Goal: Transaction & Acquisition: Purchase product/service

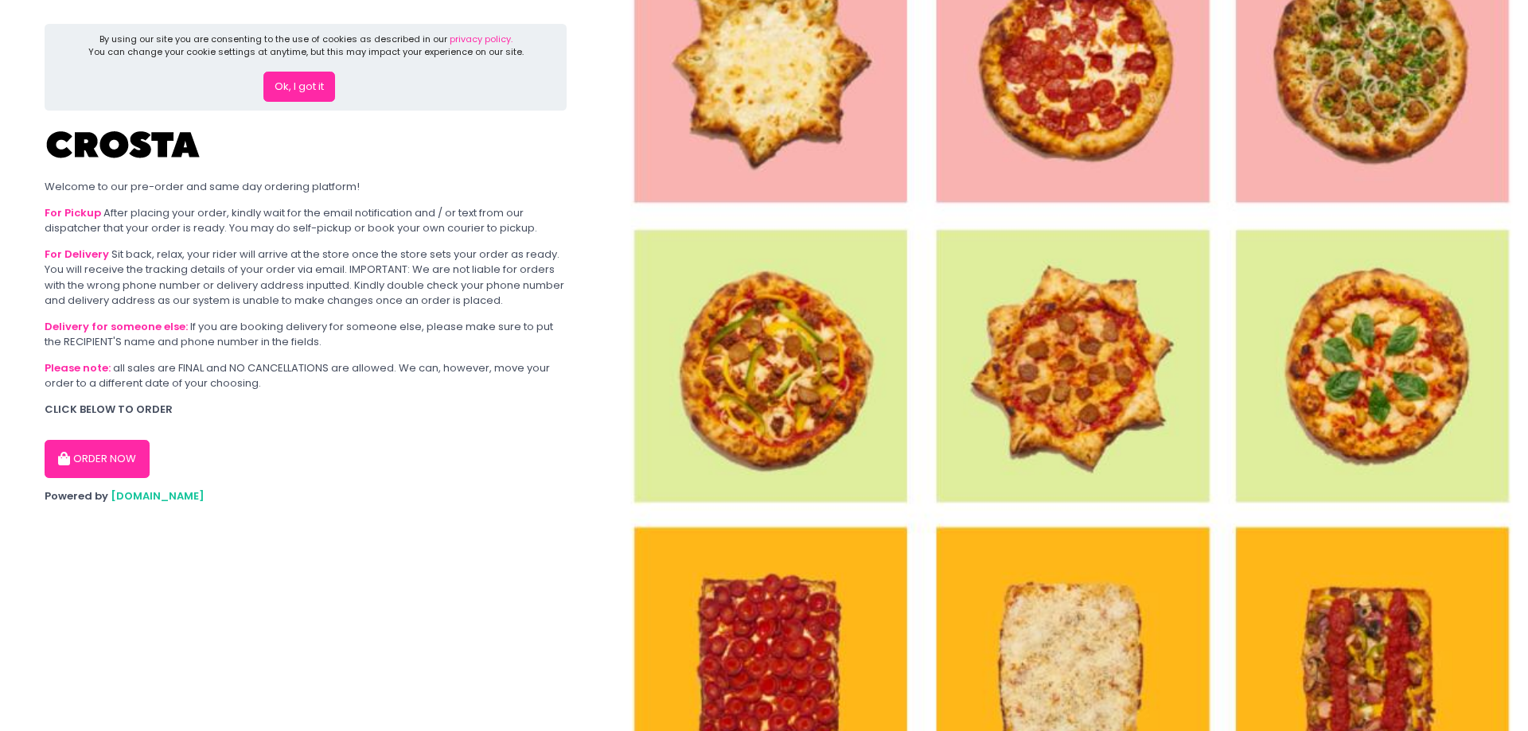
click at [125, 462] on button "ORDER NOW" at bounding box center [97, 459] width 105 height 38
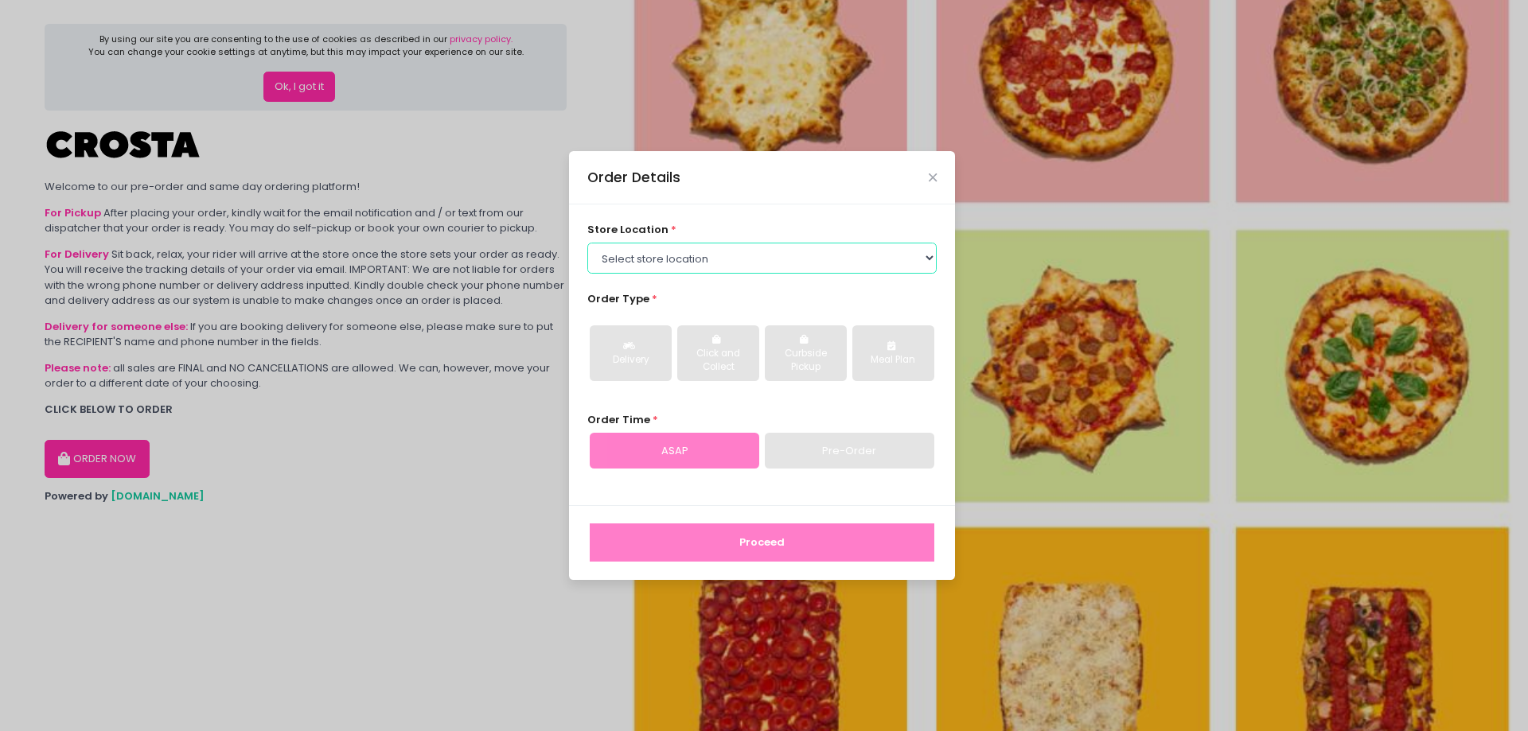
click at [636, 260] on select "Select store location [PERSON_NAME] Pizza - [PERSON_NAME] Pizza - [GEOGRAPHIC_D…" at bounding box center [762, 258] width 350 height 30
select select "5fabb2e53664a8677beaeb89"
click at [587, 243] on select "Select store location [PERSON_NAME] Pizza - [PERSON_NAME] Pizza - [GEOGRAPHIC_D…" at bounding box center [762, 258] width 350 height 30
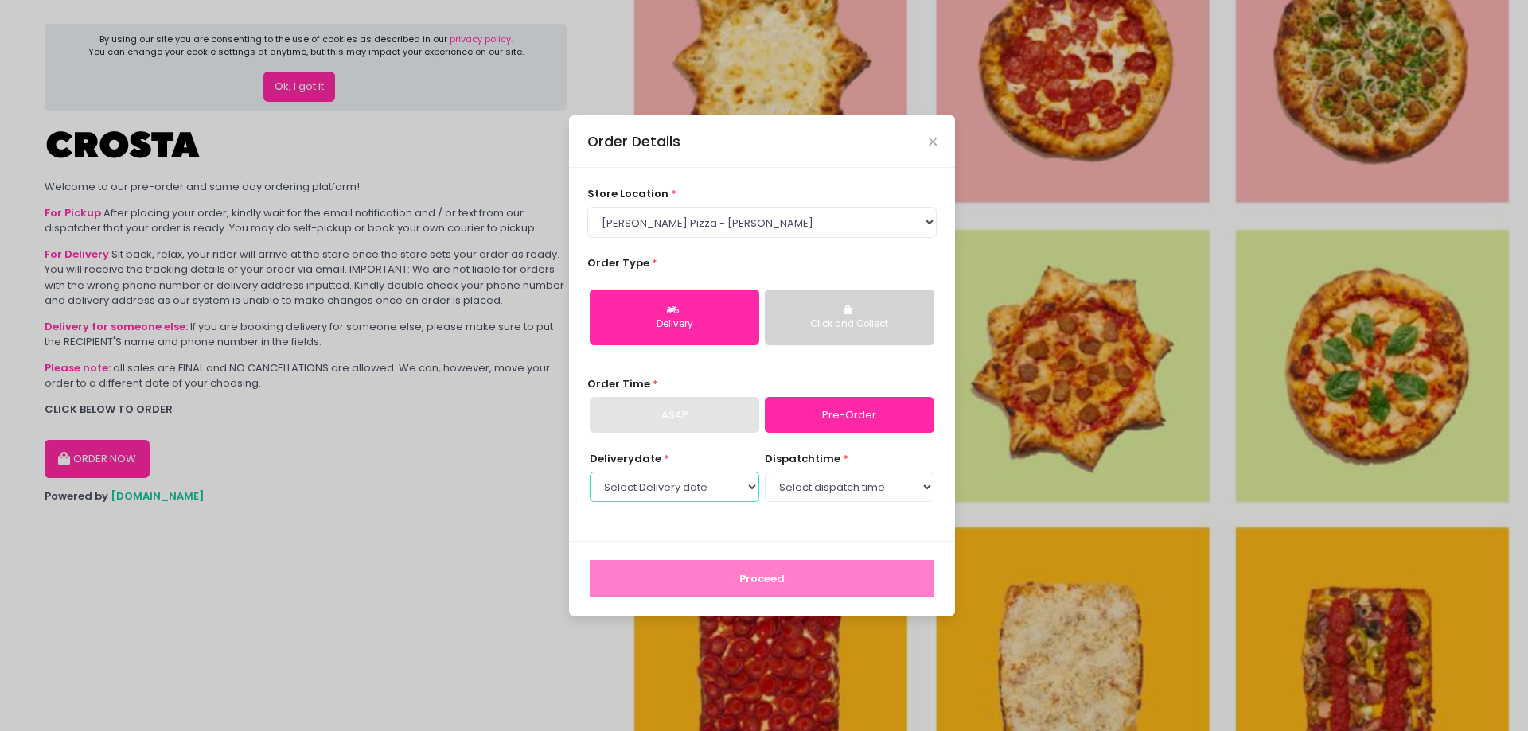
click at [680, 492] on select "Select Delivery date [DATE] [DATE] [DATE] [DATE] [DATE] [DATE]" at bounding box center [674, 487] width 169 height 30
select select "[DATE]"
click at [590, 472] on select "Select Delivery date [DATE] [DATE] [DATE] [DATE] [DATE] [DATE]" at bounding box center [674, 487] width 169 height 30
click at [818, 492] on select "Select dispatch time 12:30 PM - 01:00 PM 01:00 PM - 01:30 PM 01:30 PM - 02:00 P…" at bounding box center [849, 487] width 169 height 30
select select "18:30"
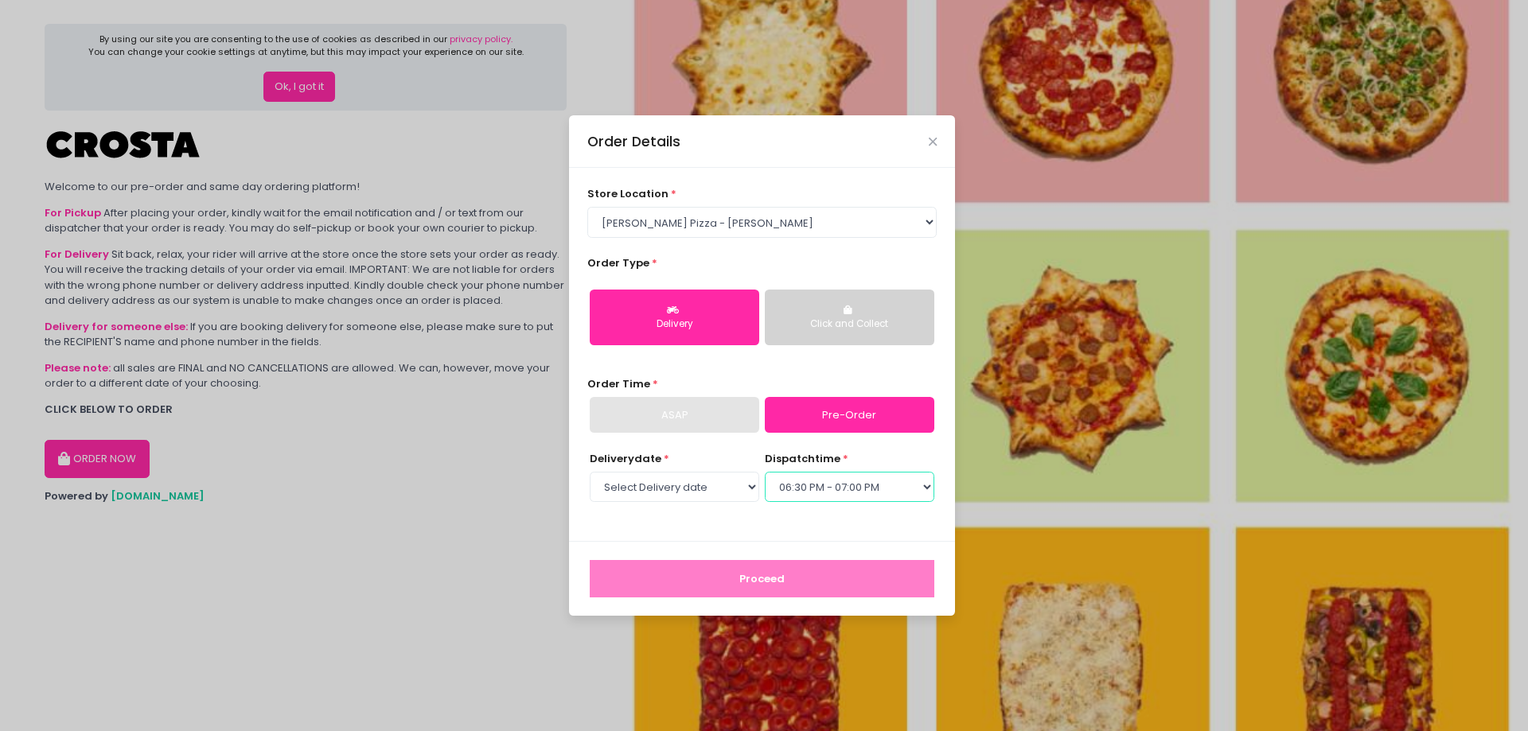
click at [765, 472] on select "Select dispatch time 12:30 PM - 01:00 PM 01:00 PM - 01:30 PM 01:30 PM - 02:00 P…" at bounding box center [849, 487] width 169 height 30
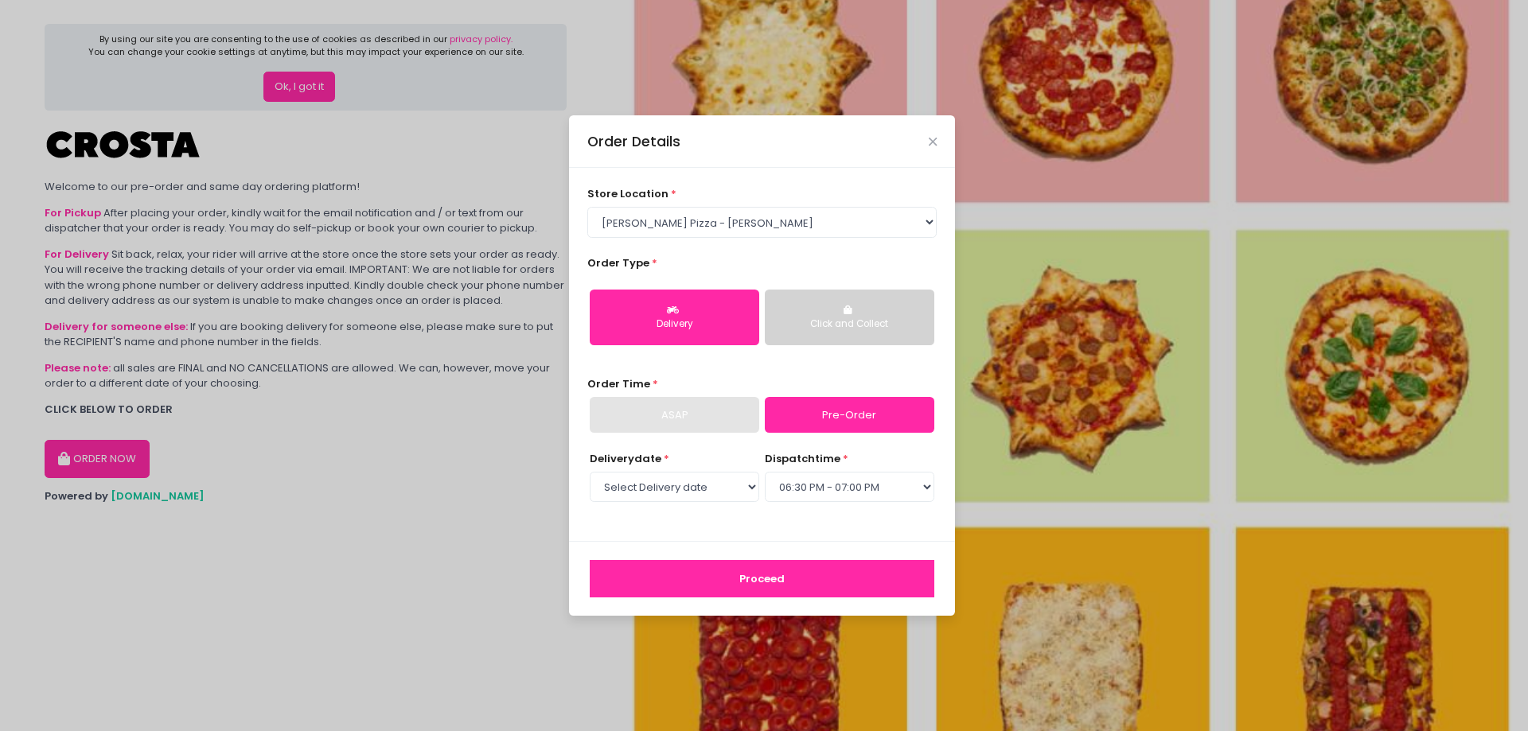
click at [741, 582] on button "Proceed" at bounding box center [762, 579] width 344 height 38
